Goal: Navigation & Orientation: Understand site structure

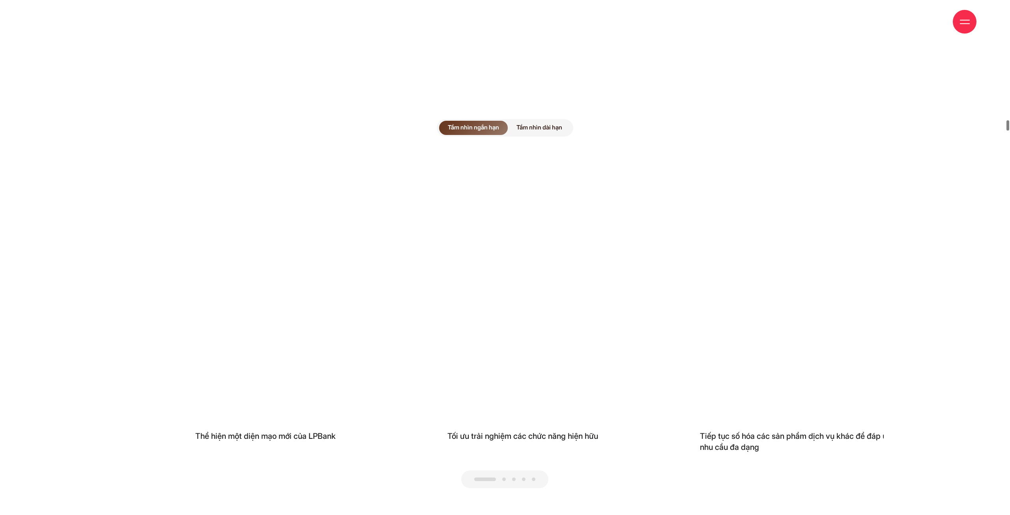
click at [541, 113] on div "Tầm nhìn ngắn hạn Tầm nhìn dài hạn Thể hiện một diện mạo mới của LPBank Tối ưu …" at bounding box center [505, 303] width 758 height 515
click at [541, 117] on span "Tầm nhìn dài hạn" at bounding box center [539, 124] width 63 height 14
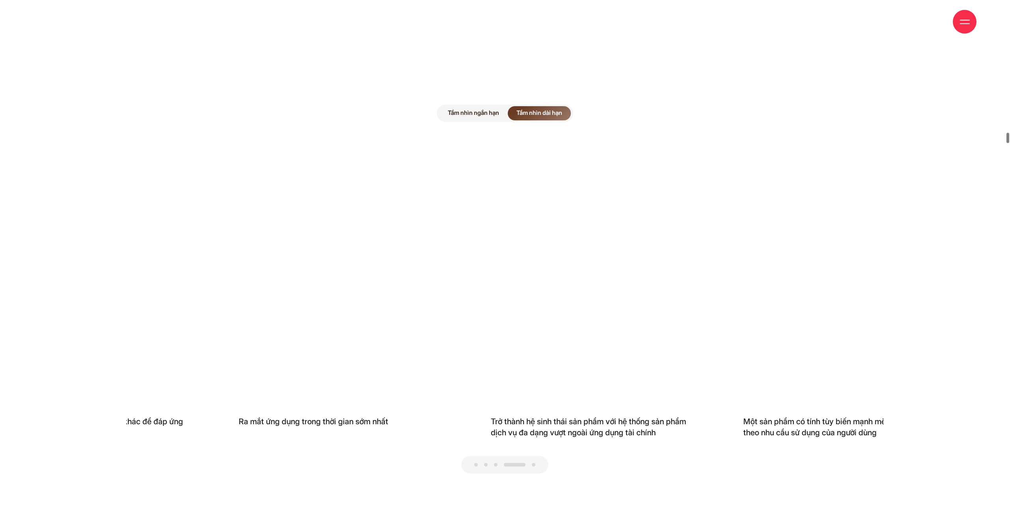
click at [481, 106] on span "Tầm nhìn ngắn hạn" at bounding box center [473, 113] width 69 height 14
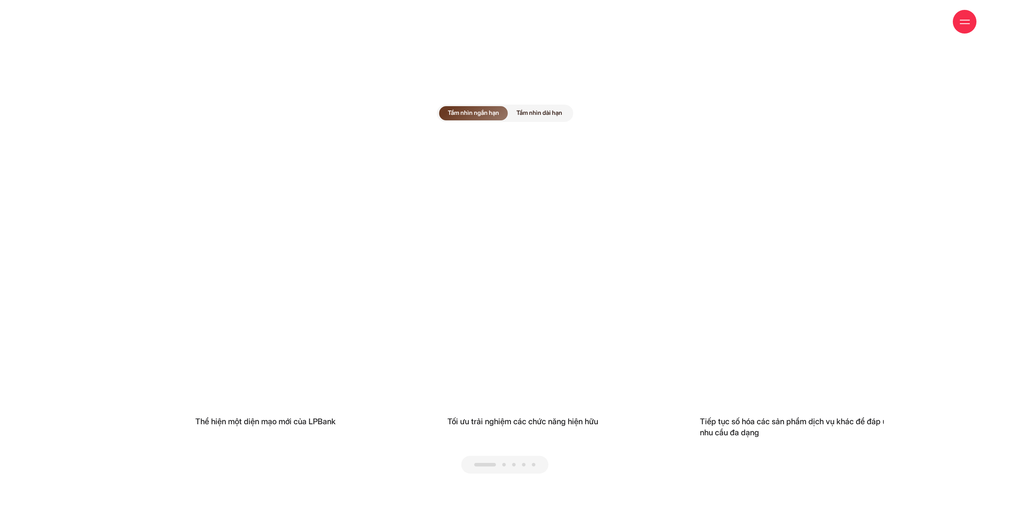
click at [966, 23] on span at bounding box center [965, 23] width 10 height 1
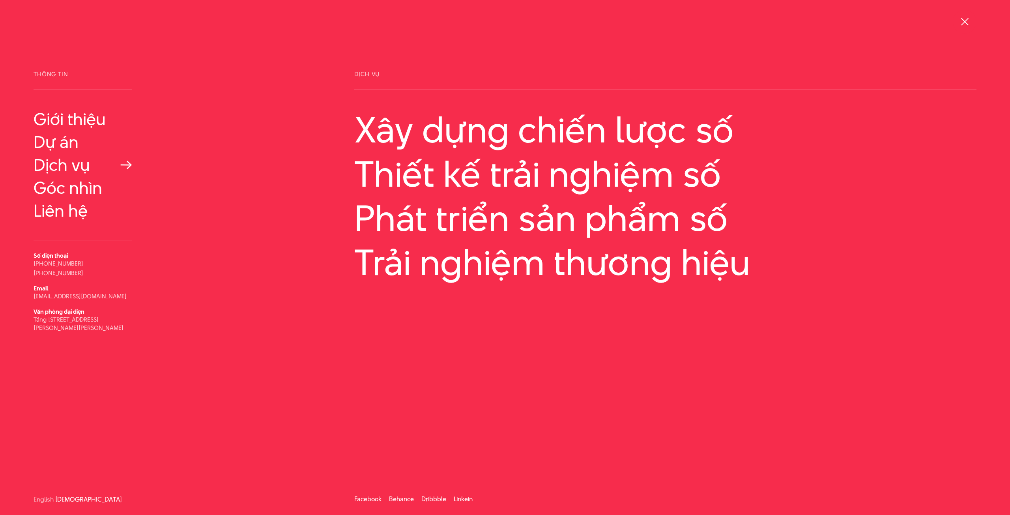
click at [71, 163] on link "Dịch vụ" at bounding box center [83, 165] width 99 height 19
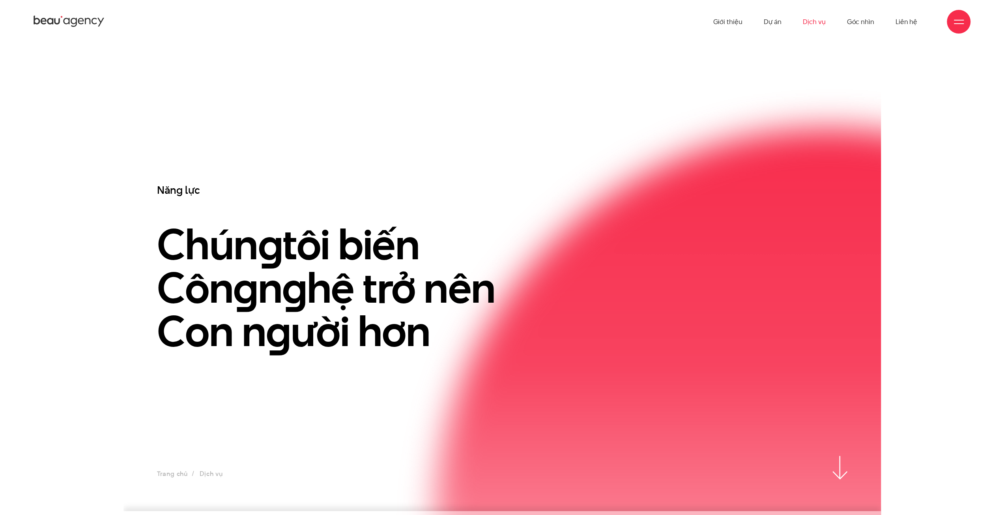
click at [961, 14] on div at bounding box center [959, 22] width 24 height 24
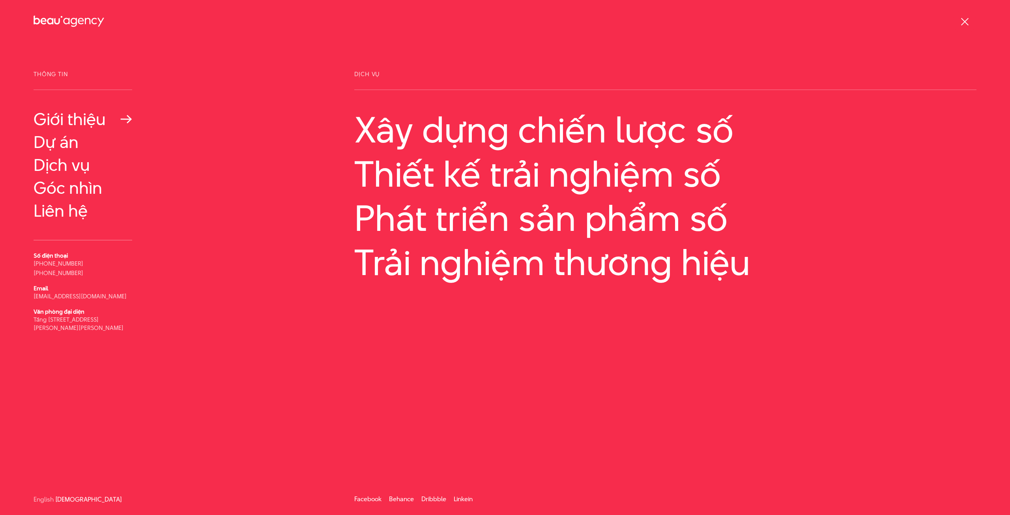
click at [62, 121] on link "Giới thiệu" at bounding box center [83, 119] width 99 height 19
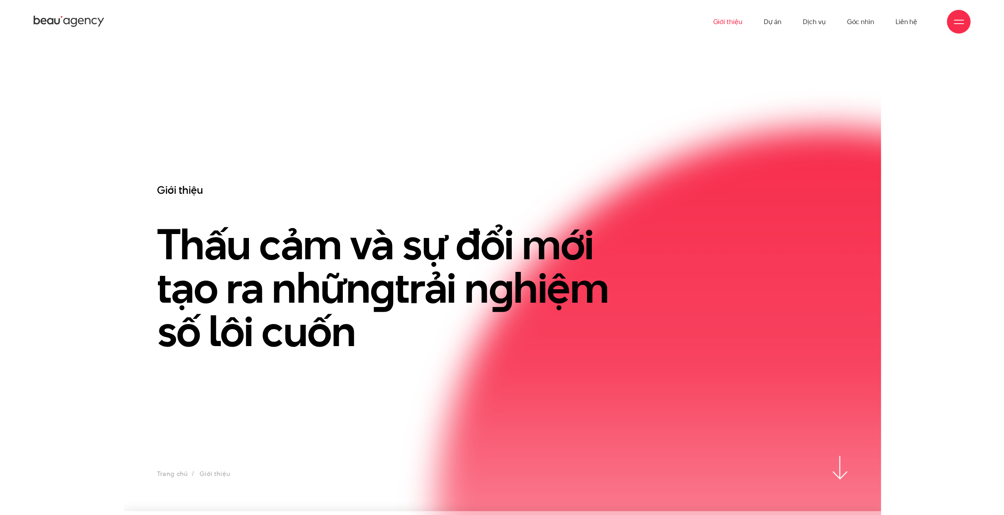
click at [978, 17] on div "Giới thiệu Dự án Dịch vụ Góc nhìn Liên hệ" at bounding box center [502, 21] width 1004 height 43
